Goal: Browse casually

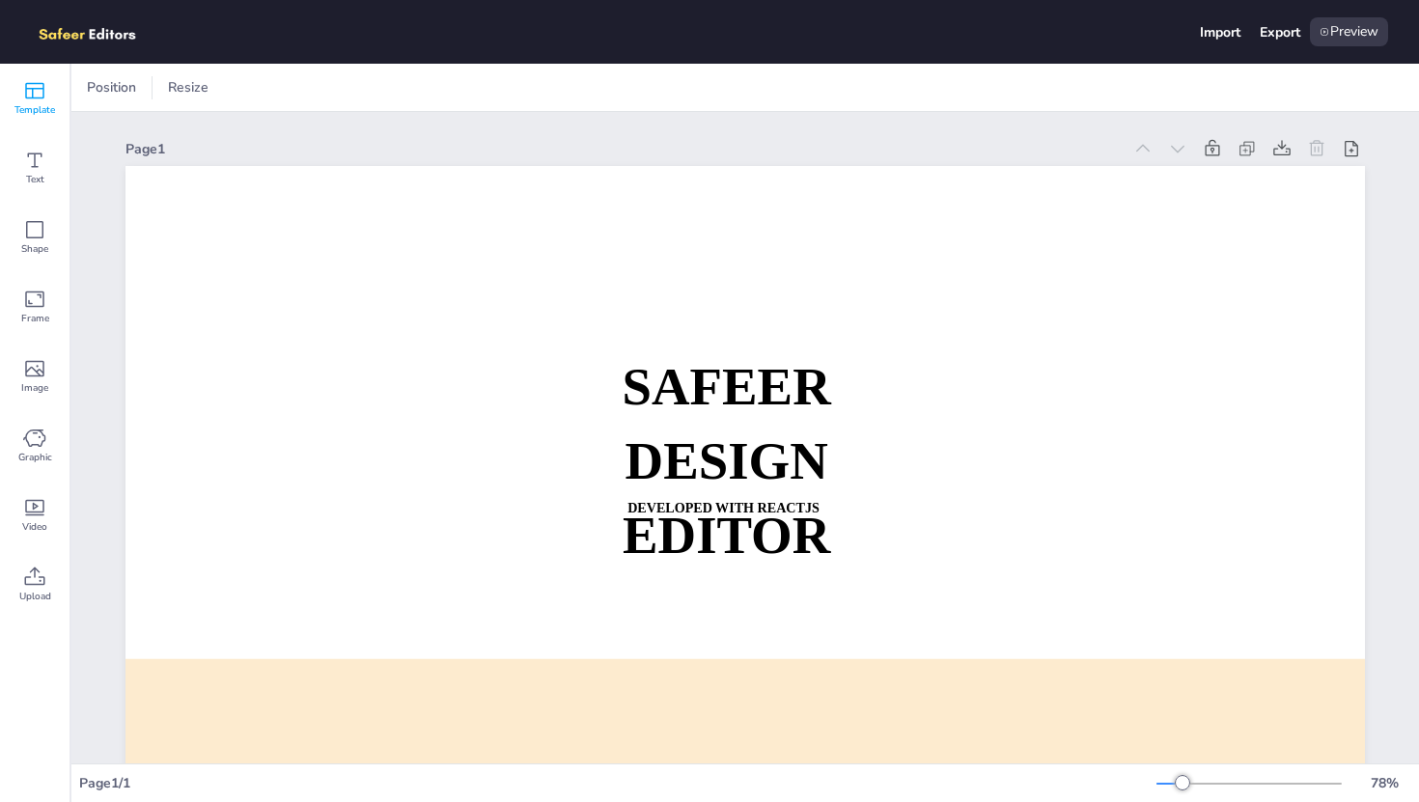
click at [31, 90] on icon at bounding box center [34, 90] width 23 height 23
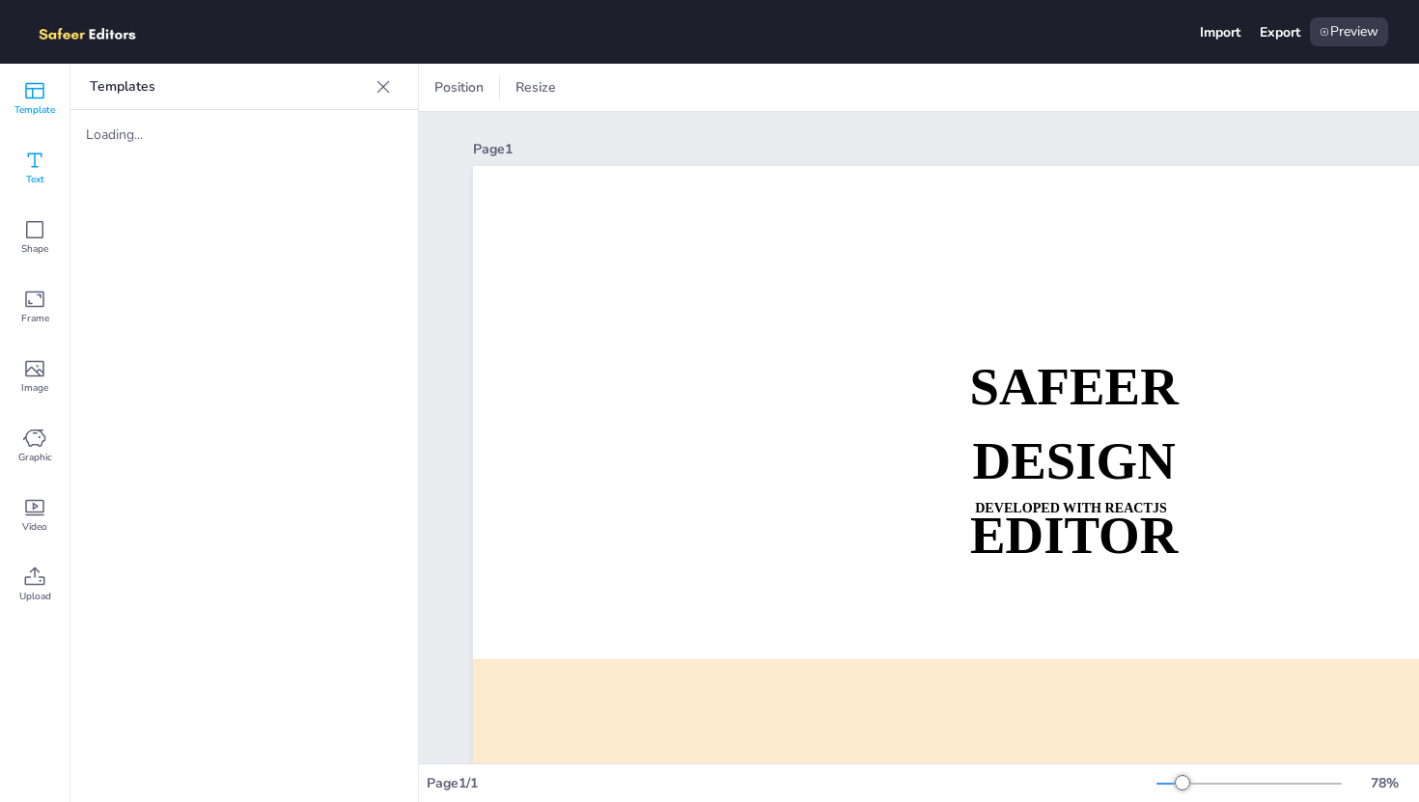
click at [40, 154] on icon at bounding box center [34, 160] width 23 height 23
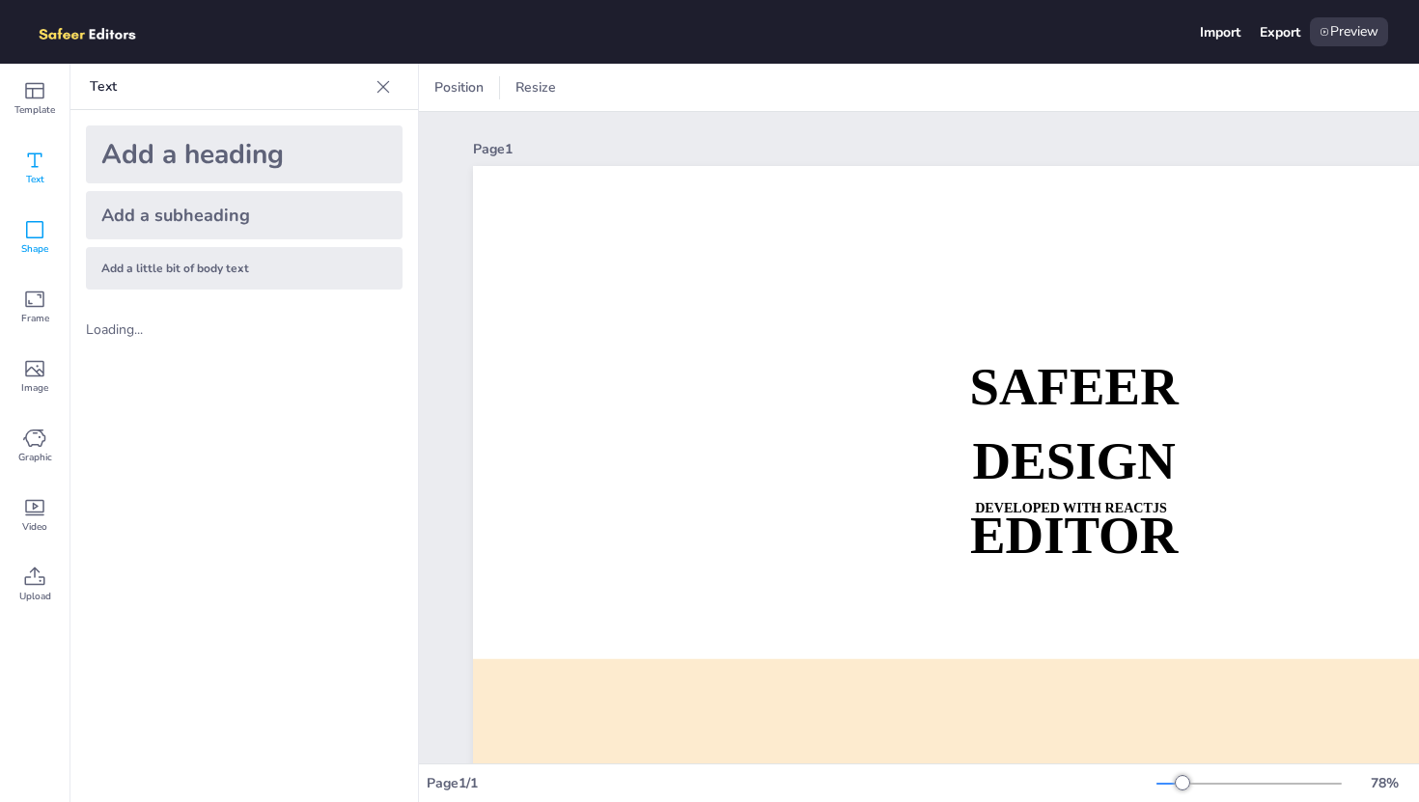
click at [39, 225] on icon at bounding box center [34, 229] width 23 height 23
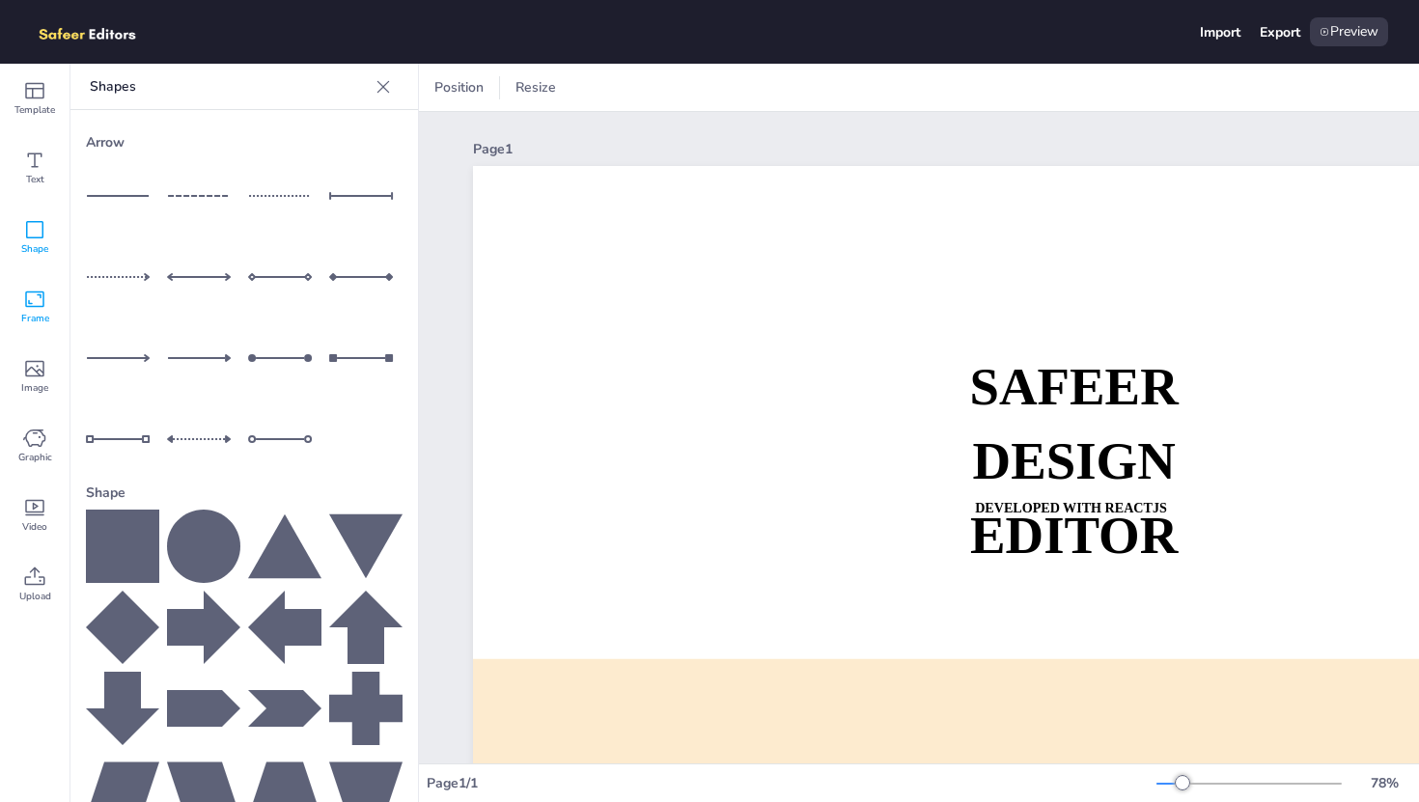
click at [38, 308] on icon at bounding box center [34, 299] width 23 height 23
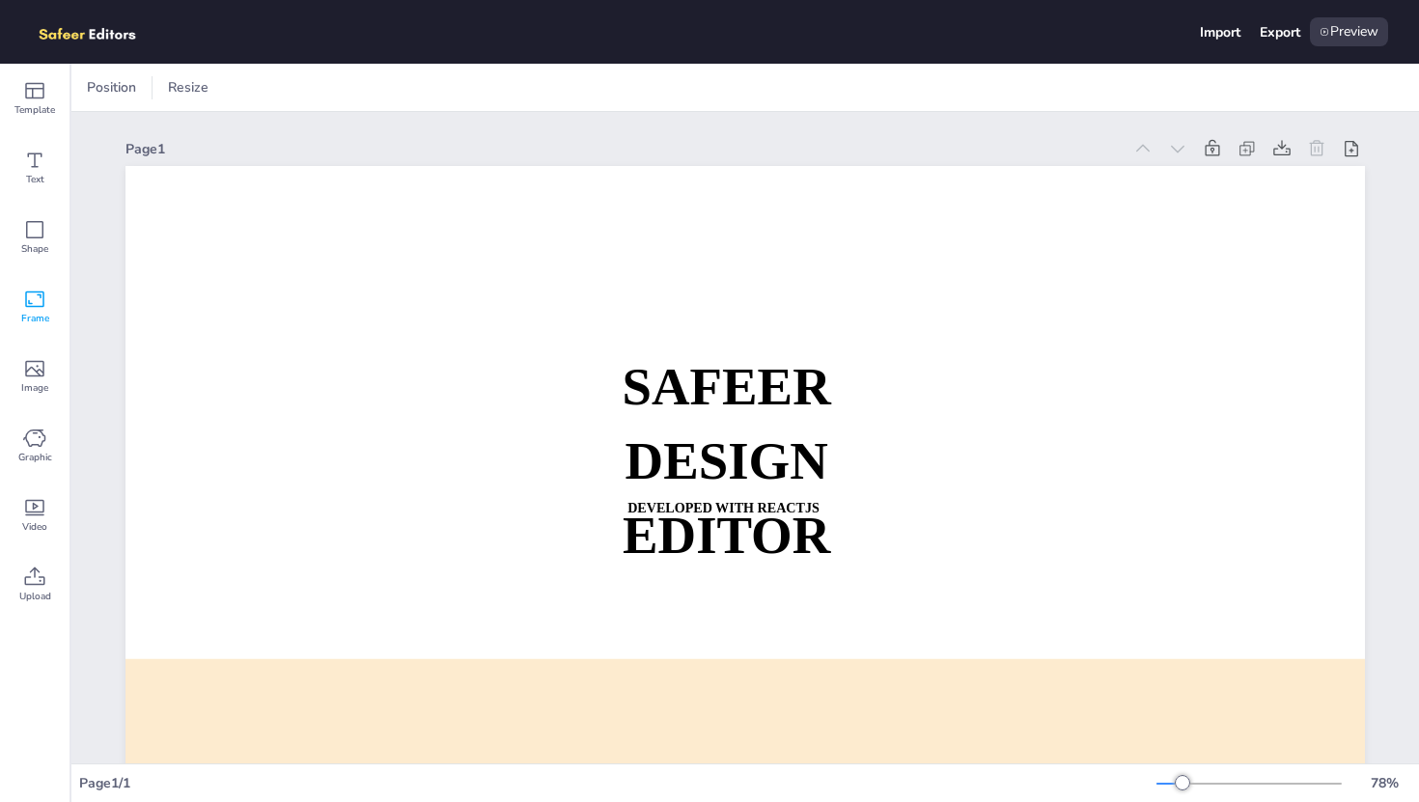
click at [32, 304] on icon at bounding box center [34, 299] width 23 height 23
